Goal: Task Accomplishment & Management: Use online tool/utility

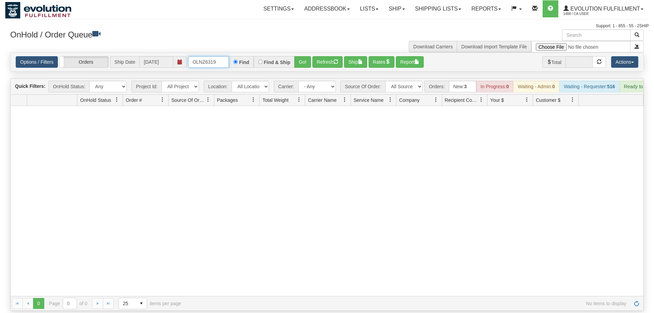
drag, startPoint x: 212, startPoint y: 51, endPoint x: 158, endPoint y: 60, distance: 54.2
click at [188, 60] on input "OLNZ6319" at bounding box center [208, 62] width 41 height 12
drag, startPoint x: 219, startPoint y: 49, endPoint x: 89, endPoint y: 60, distance: 130.9
click at [188, 61] on input "OLNZ6319" at bounding box center [208, 62] width 41 height 12
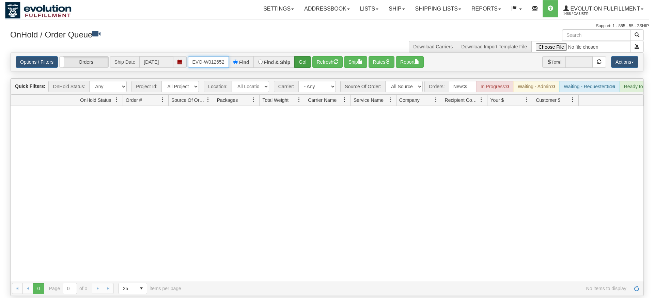
type input "oRSCEVO-W012652"
click at [302, 73] on div "Is equal to Is not equal to Contains Does not contains CAD USD EUR ZAR [PERSON_…" at bounding box center [327, 174] width 644 height 244
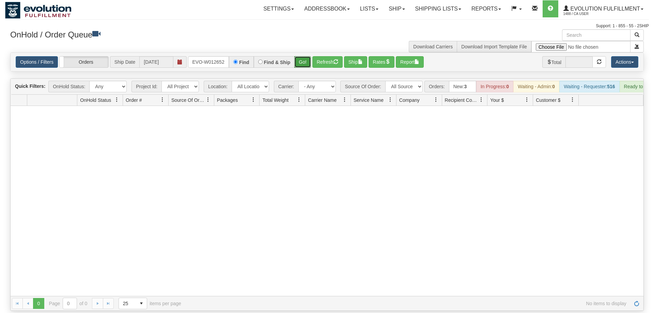
click at [298, 56] on button "Go!" at bounding box center [302, 62] width 17 height 12
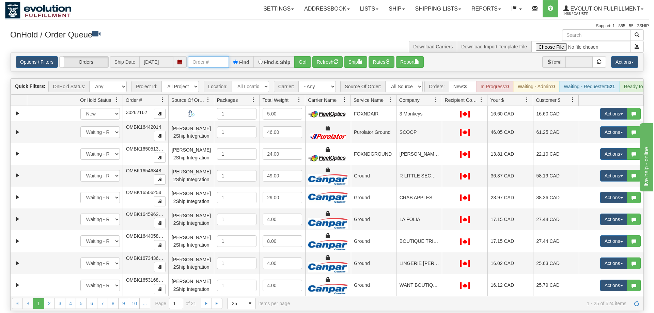
click at [223, 56] on input "text" at bounding box center [208, 62] width 41 height 12
drag, startPoint x: 303, startPoint y: 46, endPoint x: 304, endPoint y: 60, distance: 14.7
click at [304, 60] on div "Options / Filters Group Shipments Orders Ship Date [DATE] ORSCEVO-W012652 Find …" at bounding box center [327, 62] width 633 height 18
click at [305, 56] on button "Go!" at bounding box center [302, 62] width 17 height 12
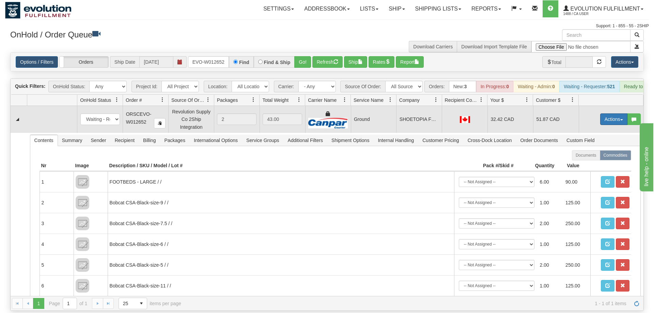
click at [618, 114] on button "Actions" at bounding box center [613, 119] width 27 height 12
click at [592, 156] on span "Ship" at bounding box center [586, 158] width 14 height 5
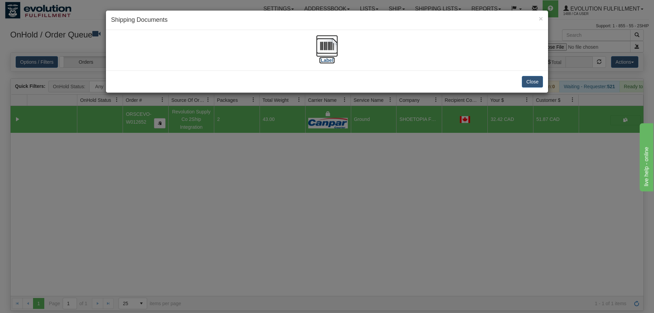
click at [332, 61] on label "[Label]" at bounding box center [327, 60] width 16 height 7
drag, startPoint x: 362, startPoint y: 192, endPoint x: 313, endPoint y: 152, distance: 63.5
click at [361, 190] on div "× Shipping Documents [Label] Close" at bounding box center [327, 156] width 654 height 313
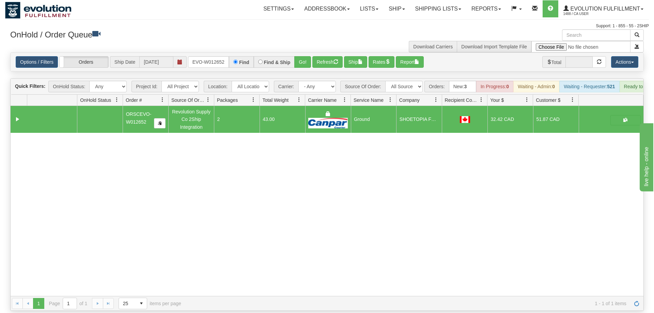
click at [223, 58] on div "Options / Filters Group Shipments Orders Ship Date [DATE] ORSCEVO-W012652 Find …" at bounding box center [327, 62] width 633 height 18
drag, startPoint x: 228, startPoint y: 58, endPoint x: 222, endPoint y: 52, distance: 8.4
click at [226, 58] on div "Options / Filters Group Shipments Orders Ship Date [DATE] ORSCEVO-W012652 Find …" at bounding box center [327, 62] width 633 height 18
click at [222, 56] on input "ORSCEVO-W012652" at bounding box center [208, 62] width 41 height 12
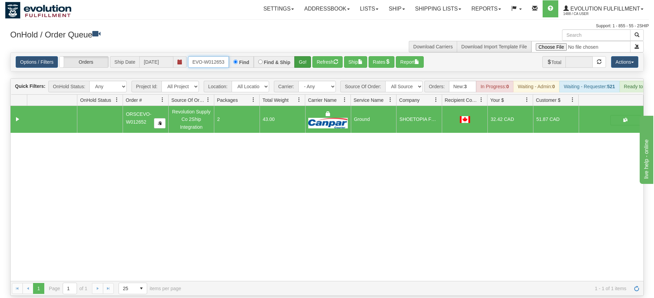
type input "ORSCEVO-W012653"
click at [298, 65] on div "Is equal to Is not equal to Contains Does not contains CAD USD EUR ZAR [PERSON_…" at bounding box center [327, 174] width 644 height 244
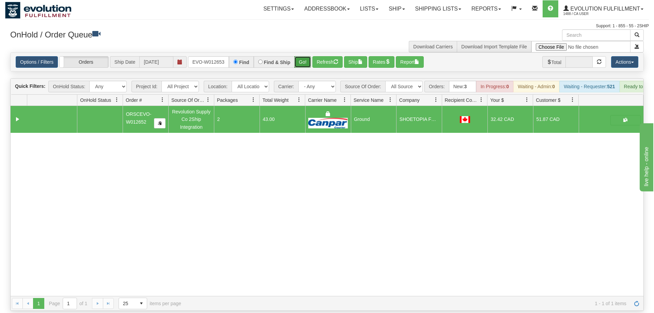
click at [306, 56] on button "Go!" at bounding box center [302, 62] width 17 height 12
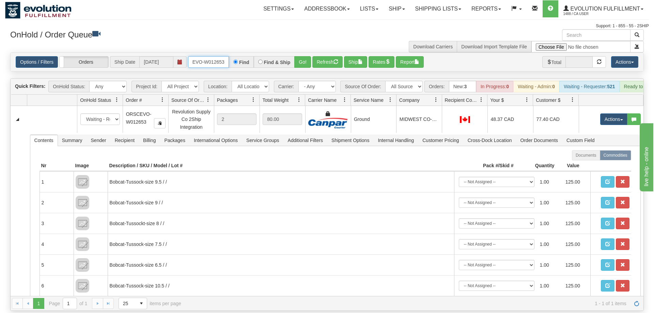
click at [212, 56] on input "ORSCEVO-W012653" at bounding box center [208, 62] width 41 height 12
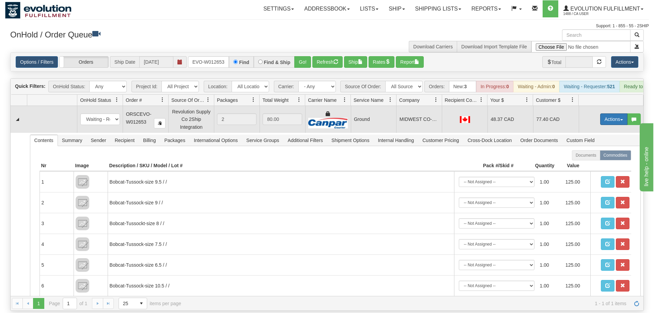
click at [616, 113] on button "Actions" at bounding box center [613, 119] width 27 height 12
click at [592, 156] on span "Ship" at bounding box center [586, 158] width 14 height 5
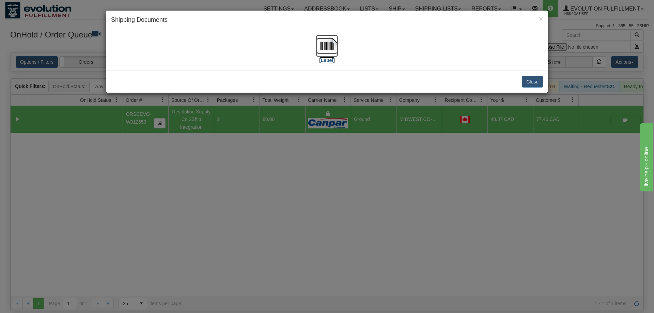
click at [316, 49] on img at bounding box center [327, 46] width 22 height 22
